Goal: Information Seeking & Learning: Find specific fact

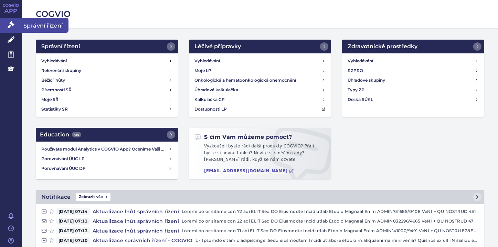
click at [13, 25] on icon at bounding box center [11, 24] width 7 height 7
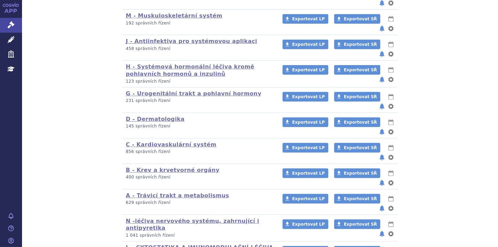
scroll to position [444, 0]
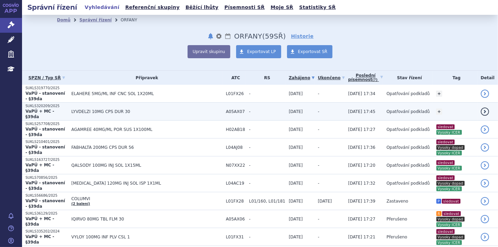
click at [80, 109] on span "LYVDELZI 10MG CPS DUR 30" at bounding box center [146, 111] width 151 height 5
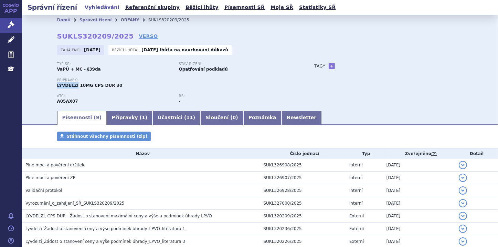
drag, startPoint x: 0, startPoint y: 0, endPoint x: 73, endPoint y: 87, distance: 113.2
click at [73, 87] on div "Domů Správní řízení ORFANY SUKLS320209/2025 SUKLS320209/2025 VERSO [GEOGRAPHIC_…" at bounding box center [259, 67] width 433 height 85
copy span "LYVDELZI"
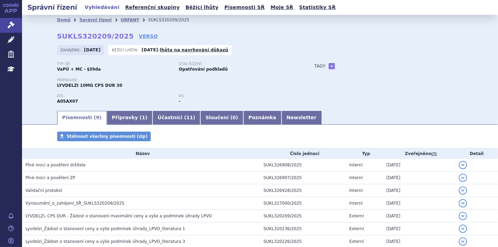
click at [424, 56] on div "Zahájeno: [DATE] Běžící lhůta: [DATE] - lhůta na navrhování důkazů" at bounding box center [260, 51] width 406 height 13
click at [39, 84] on div "Domů Správní řízení ORFANY SUKLS320209/2025 SUKLS320209/2025 VERSO [GEOGRAPHIC_…" at bounding box center [260, 62] width 476 height 95
drag, startPoint x: 55, startPoint y: 85, endPoint x: 73, endPoint y: 86, distance: 18.2
click at [73, 86] on span "LYVDELZI 10MG CPS DUR 30" at bounding box center [89, 85] width 65 height 5
copy span "LYVDELZI"
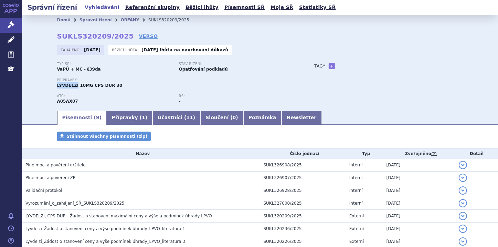
copy span "LYVDELZI"
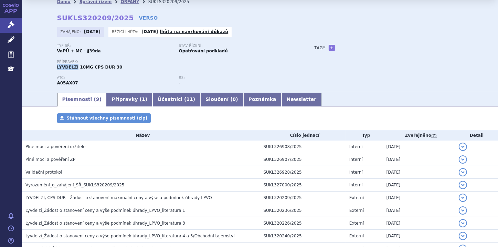
scroll to position [28, 0]
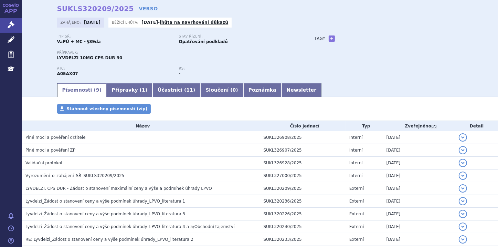
click at [446, 57] on div "Typ SŘ: VaPÚ + MC - §39da Stav řízení: Opatřování podkladů Přípravek: LYVDELZI …" at bounding box center [260, 58] width 406 height 48
